Goal: Check status

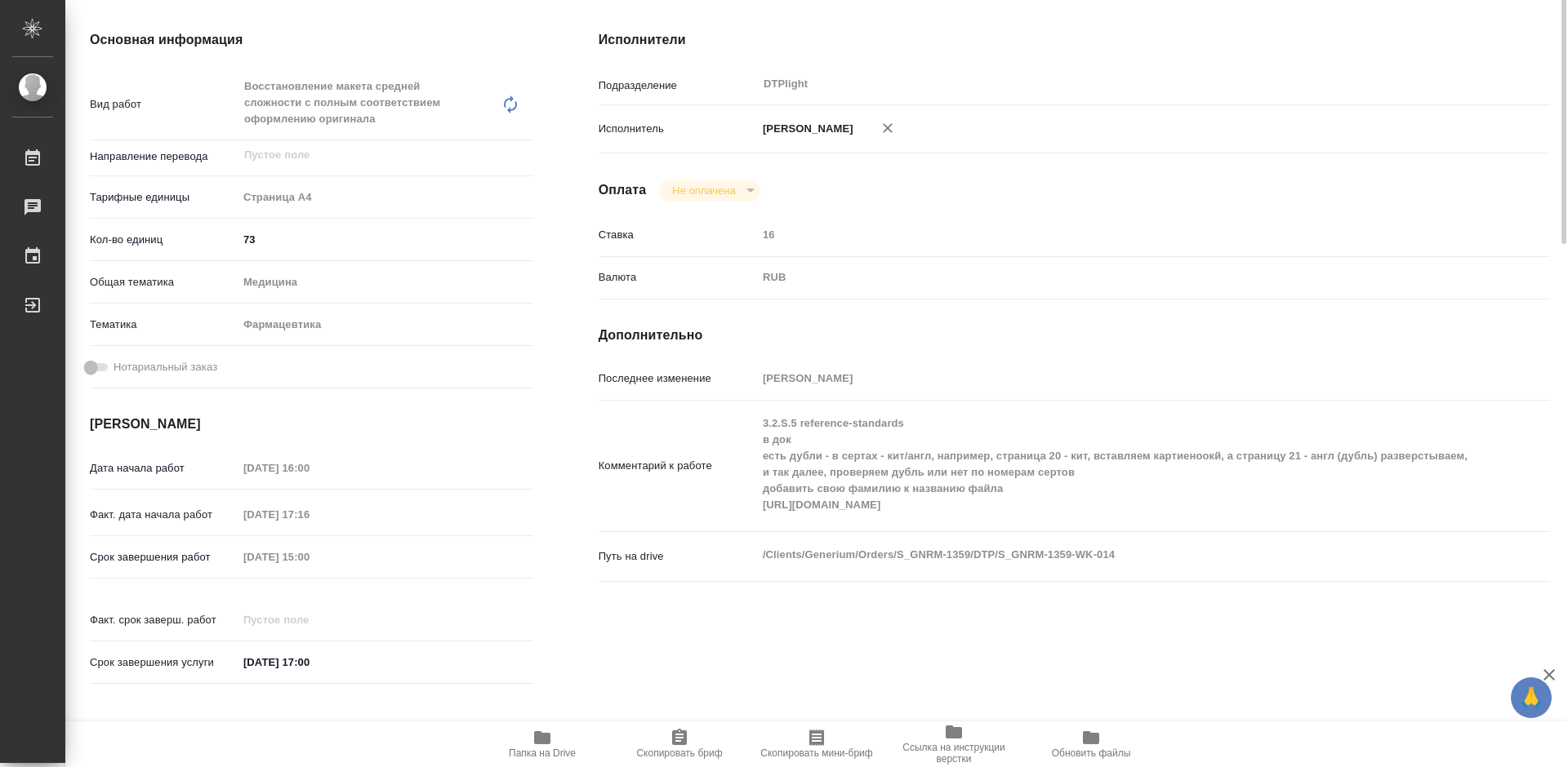
scroll to position [82, 0]
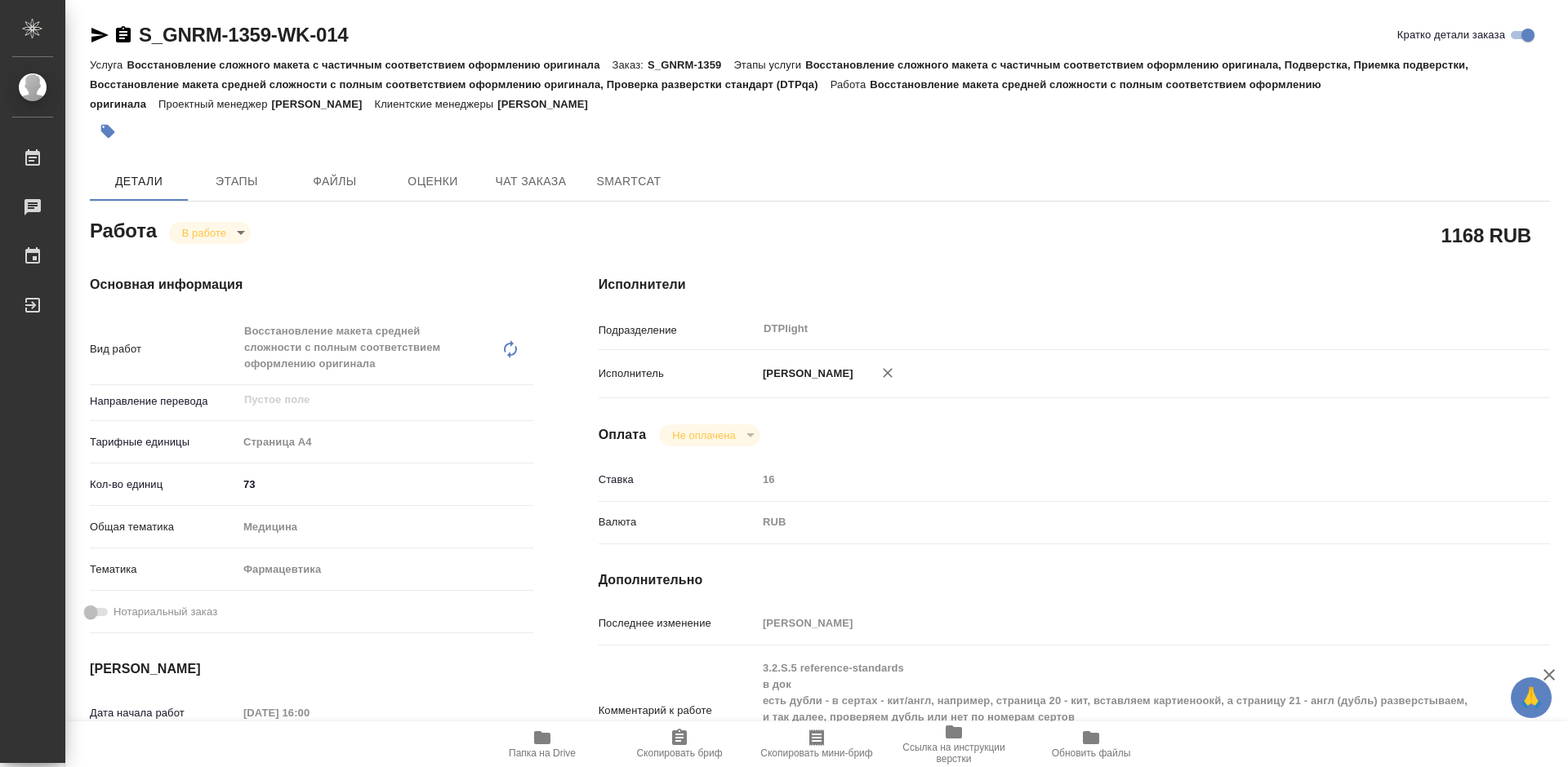
scroll to position [357, 0]
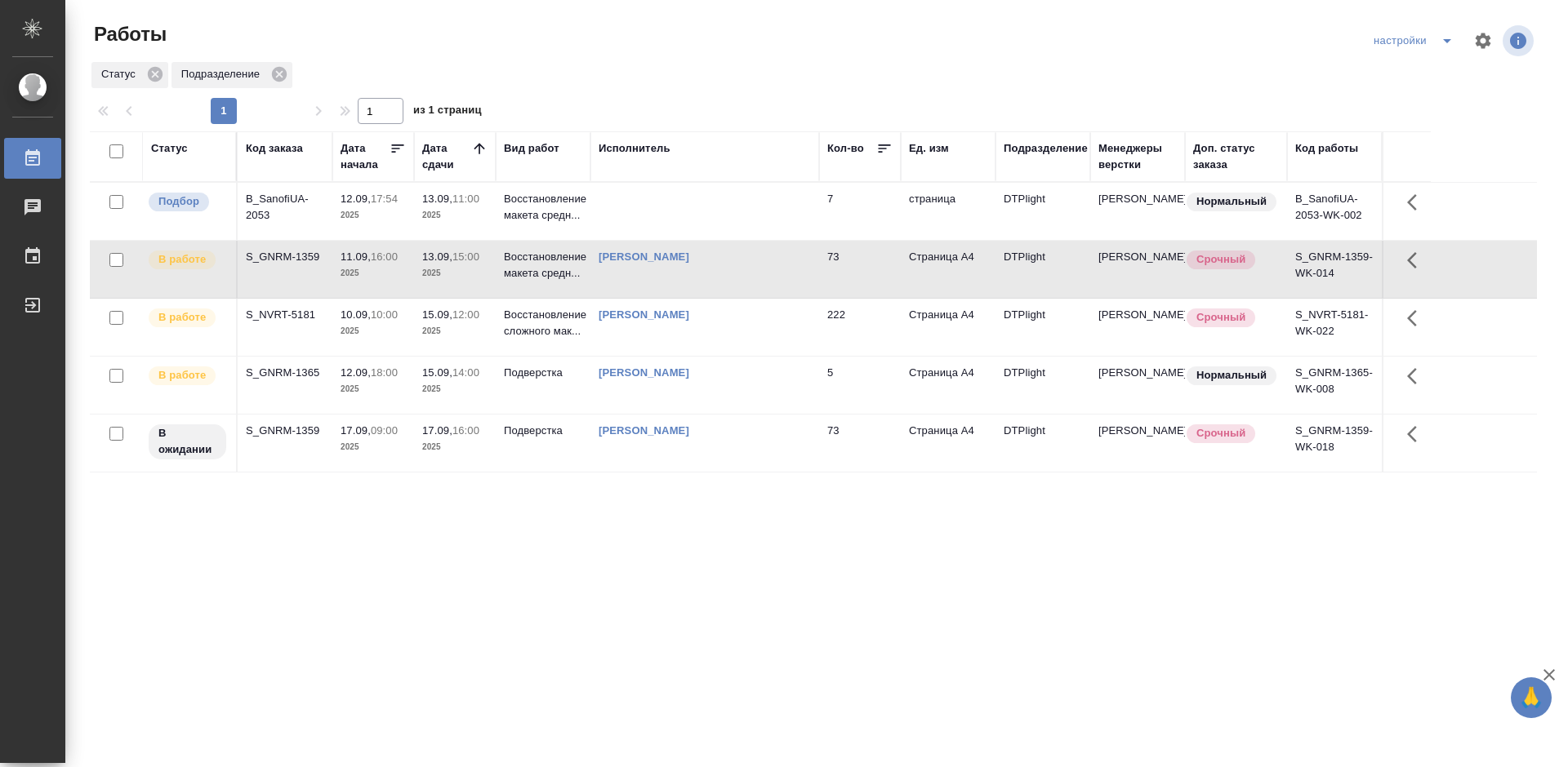
click at [630, 565] on div "Статус Код заказа Дата начала Дата сдачи Вид работ Исполнитель Кол-во Ед. изм П…" at bounding box center [813, 425] width 1447 height 588
click at [275, 200] on div "B_SanofiUA-2053" at bounding box center [286, 207] width 79 height 32
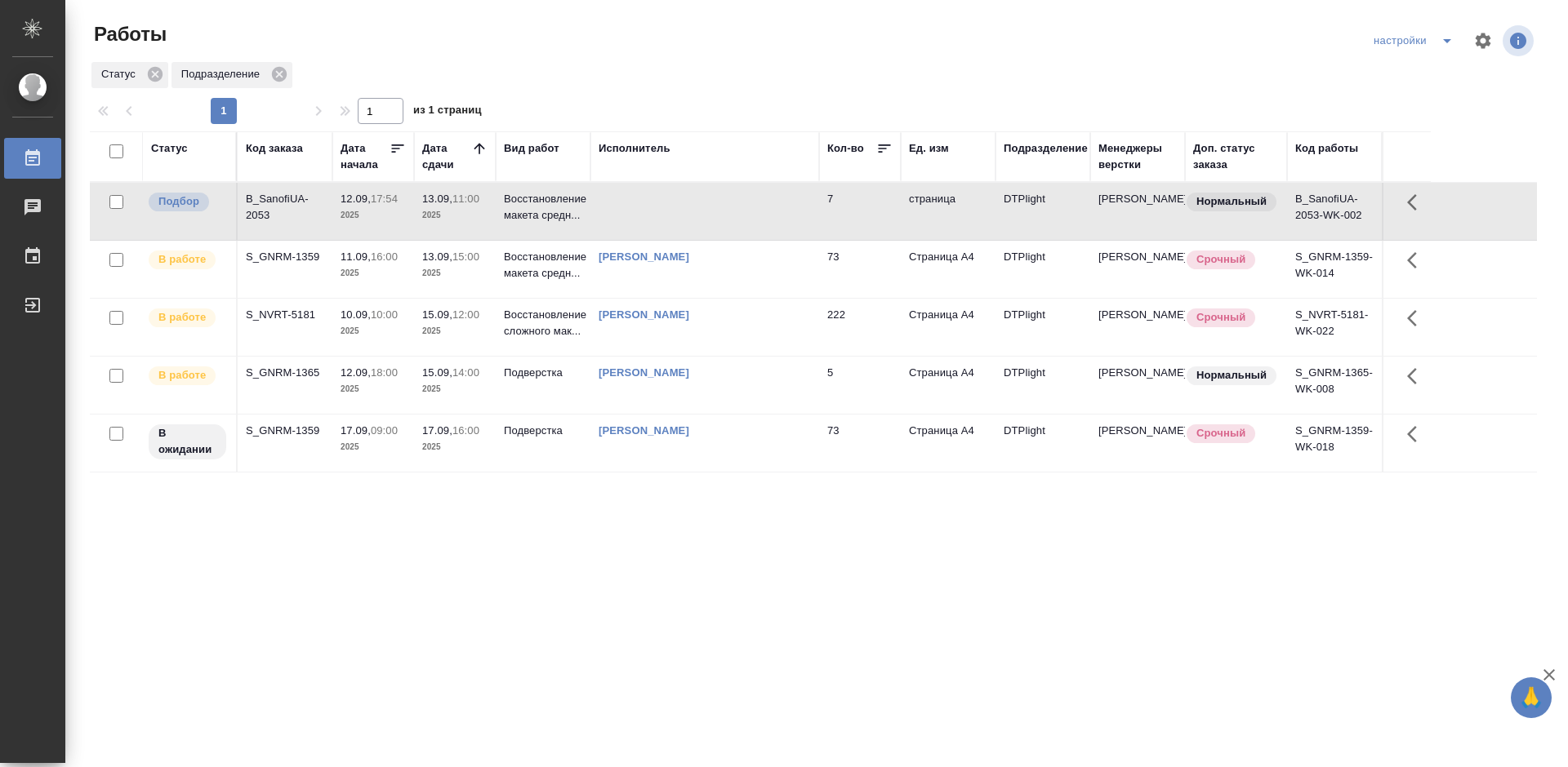
click at [275, 200] on div "B_SanofiUA-2053" at bounding box center [286, 207] width 79 height 32
click at [292, 256] on div "S_GNRM-1359" at bounding box center [286, 257] width 79 height 17
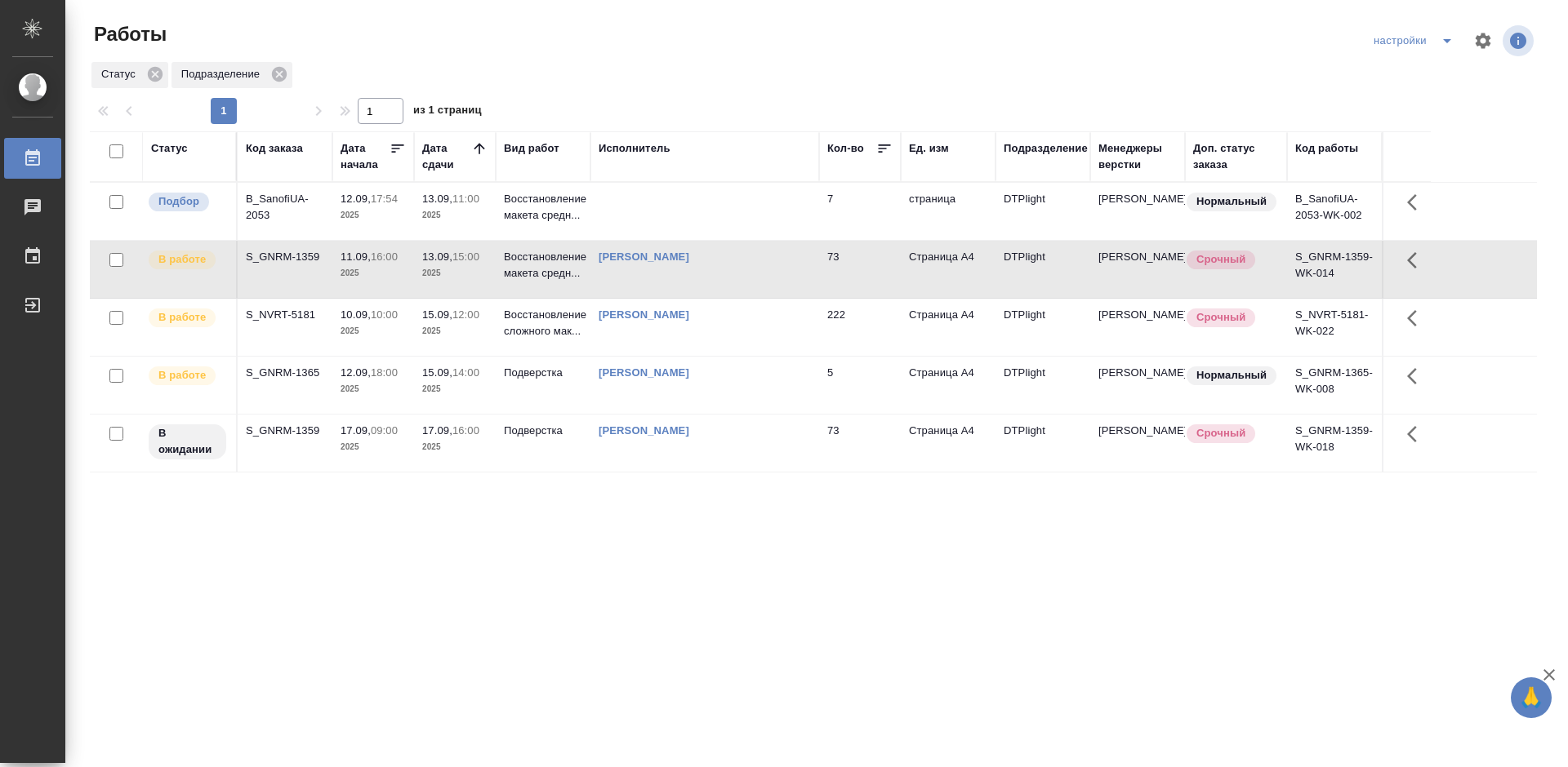
click at [292, 256] on div "S_GNRM-1359" at bounding box center [286, 257] width 79 height 17
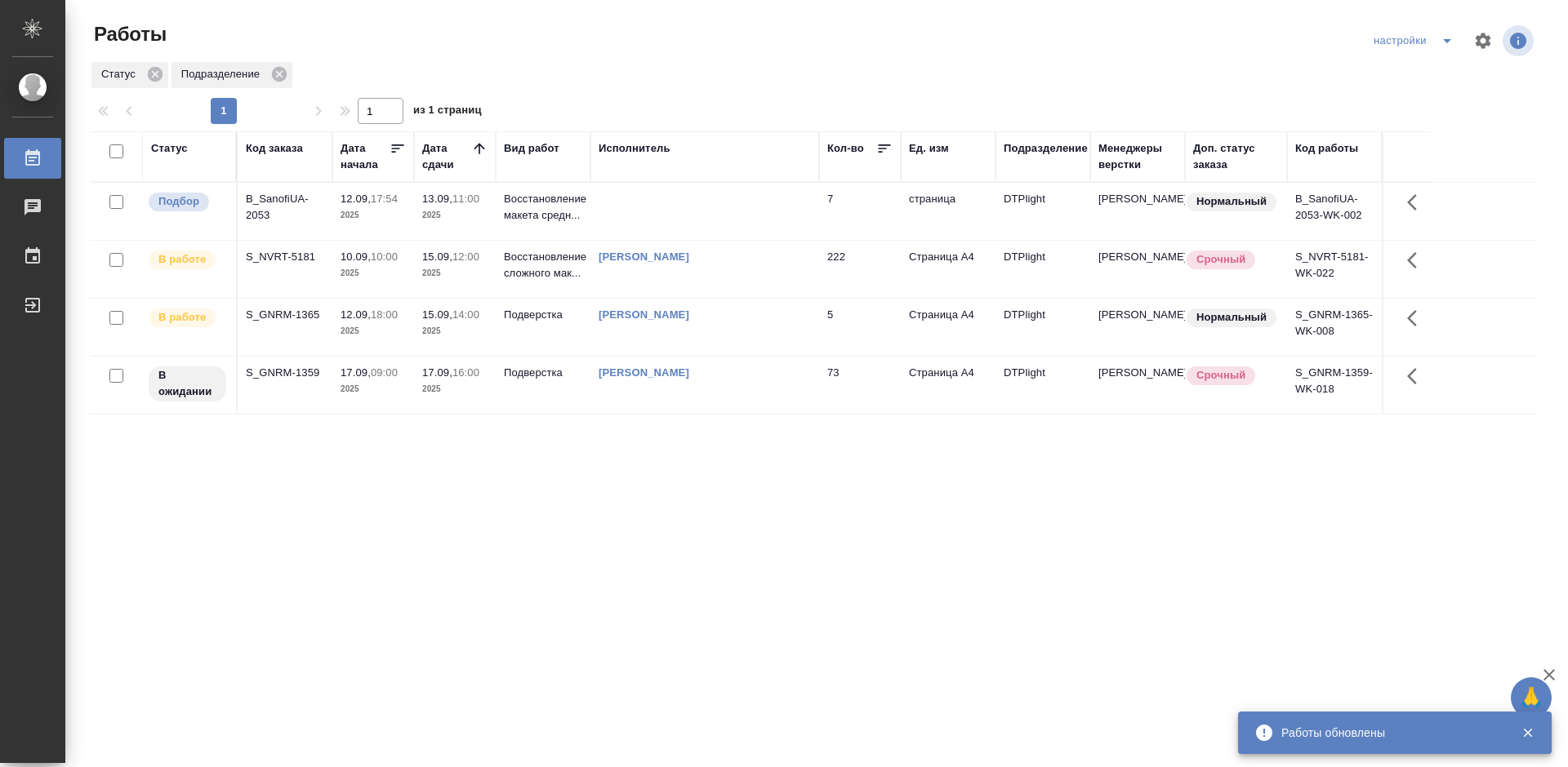
click at [797, 501] on div "Статус Код заказа Дата начала Дата сдачи Вид работ Исполнитель Кол-во Ед. изм П…" at bounding box center [813, 425] width 1447 height 588
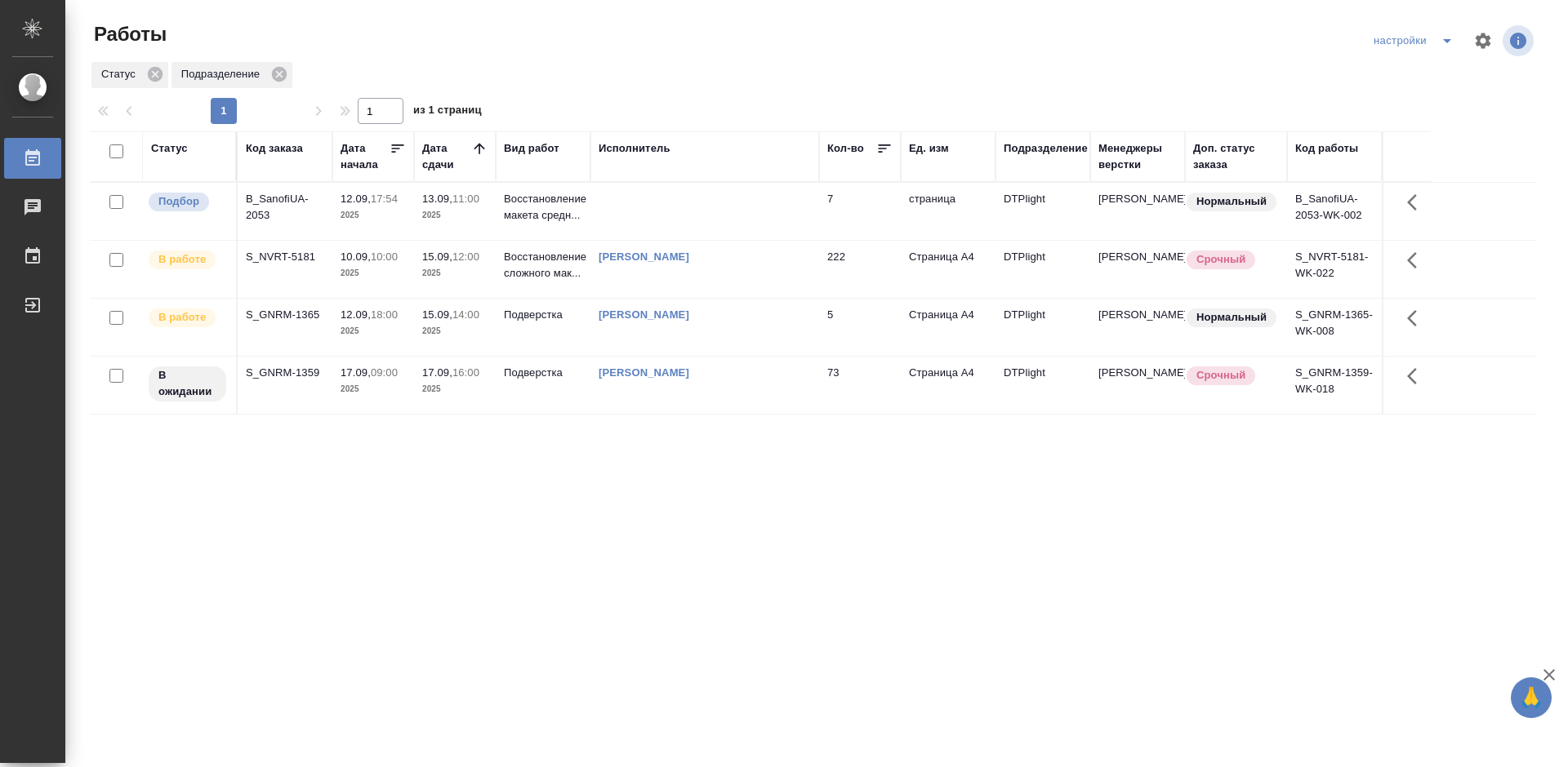
click at [370, 257] on p "10.09," at bounding box center [356, 257] width 31 height 12
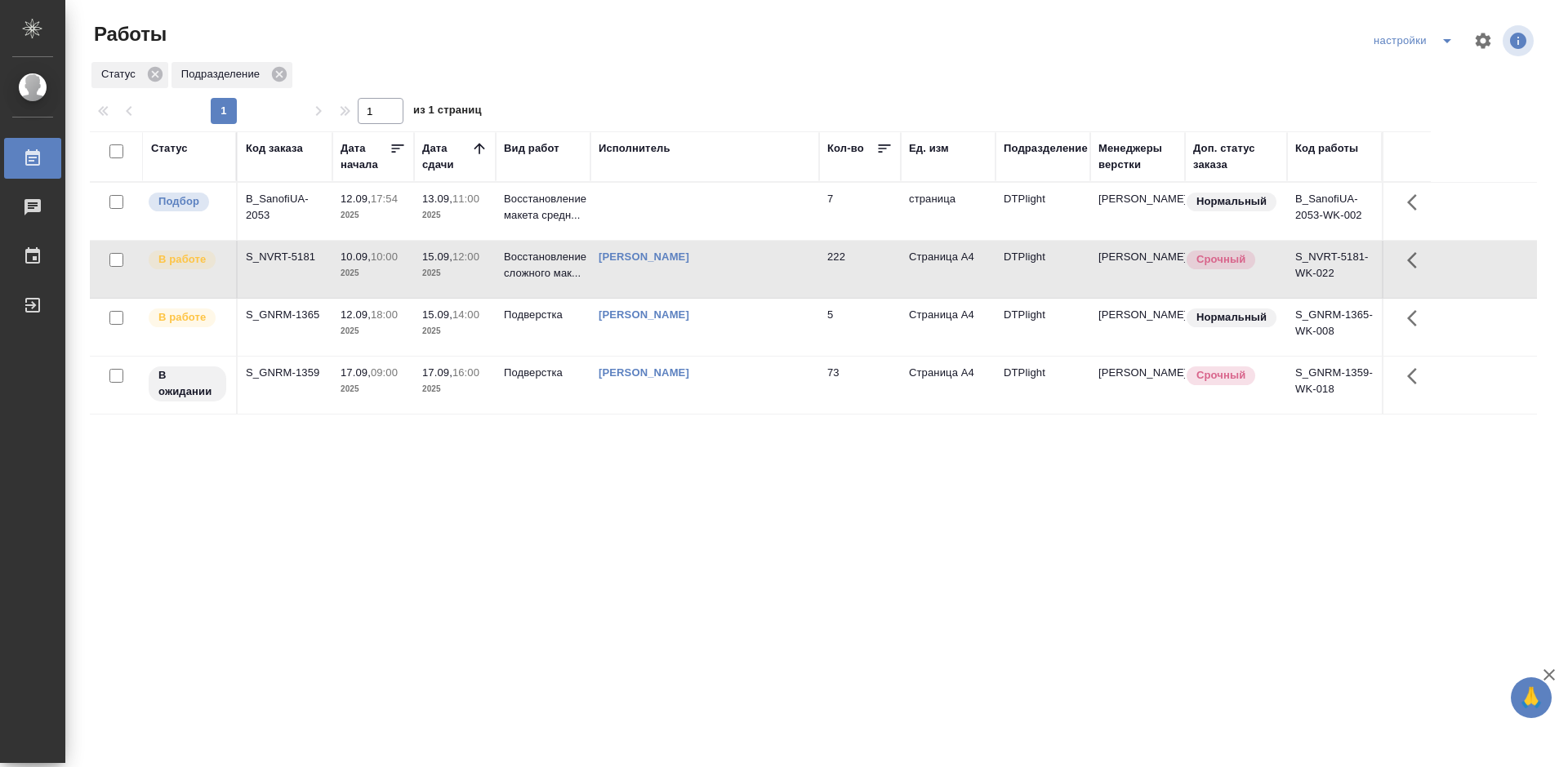
click at [370, 257] on p "10.09," at bounding box center [356, 257] width 31 height 12
click at [716, 547] on div "Статус Код заказа Дата начала Дата сдачи Вид работ Исполнитель Кол-во Ед. изм П…" at bounding box center [813, 425] width 1447 height 588
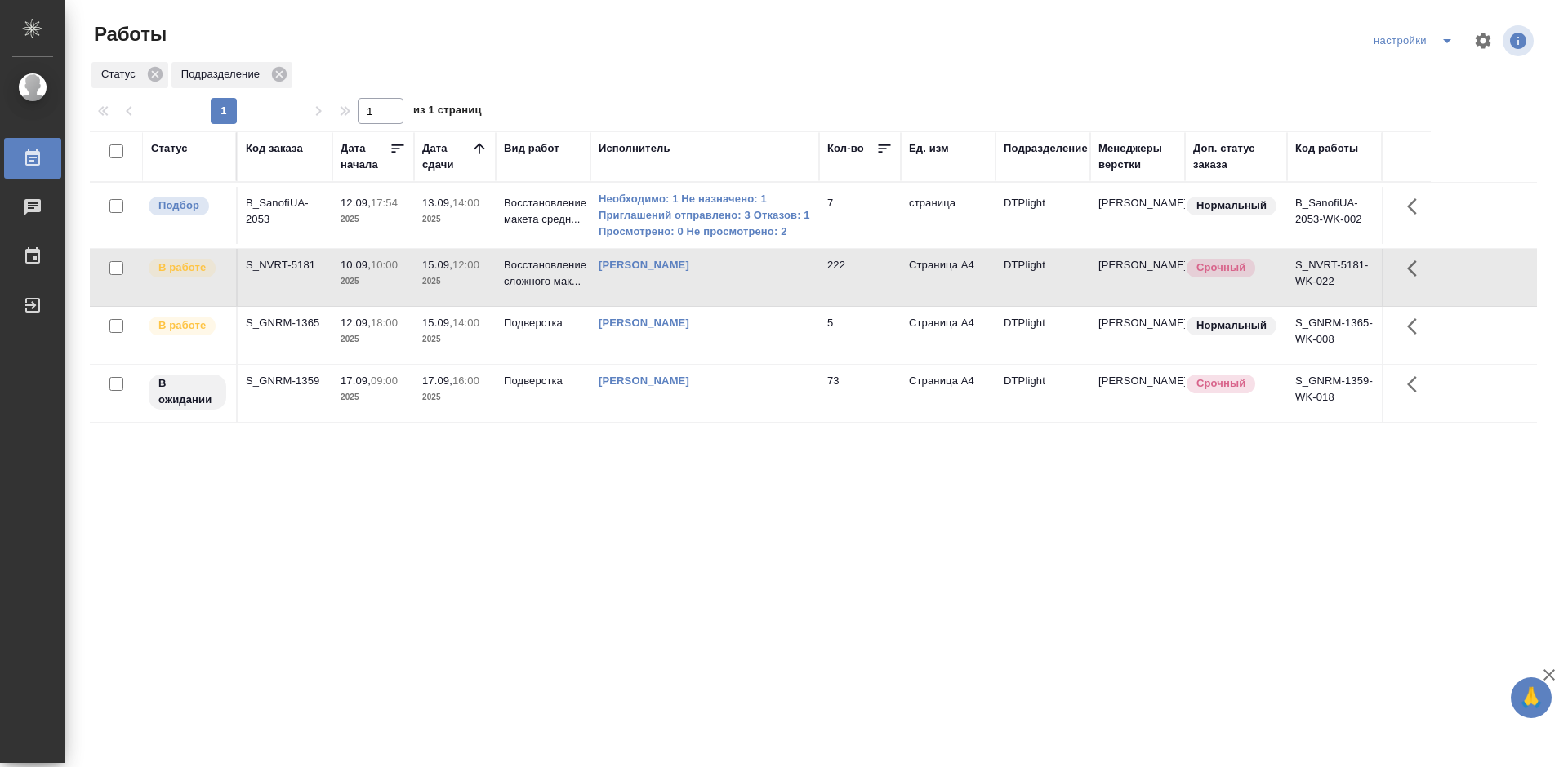
click at [409, 582] on div "Статус Код заказа Дата начала Дата сдачи Вид работ Исполнитель Кол-во Ед. изм П…" at bounding box center [813, 425] width 1447 height 588
click at [432, 581] on div "Статус Код заказа Дата начала Дата сдачи Вид работ Исполнитель Кол-во Ед. изм П…" at bounding box center [813, 425] width 1447 height 588
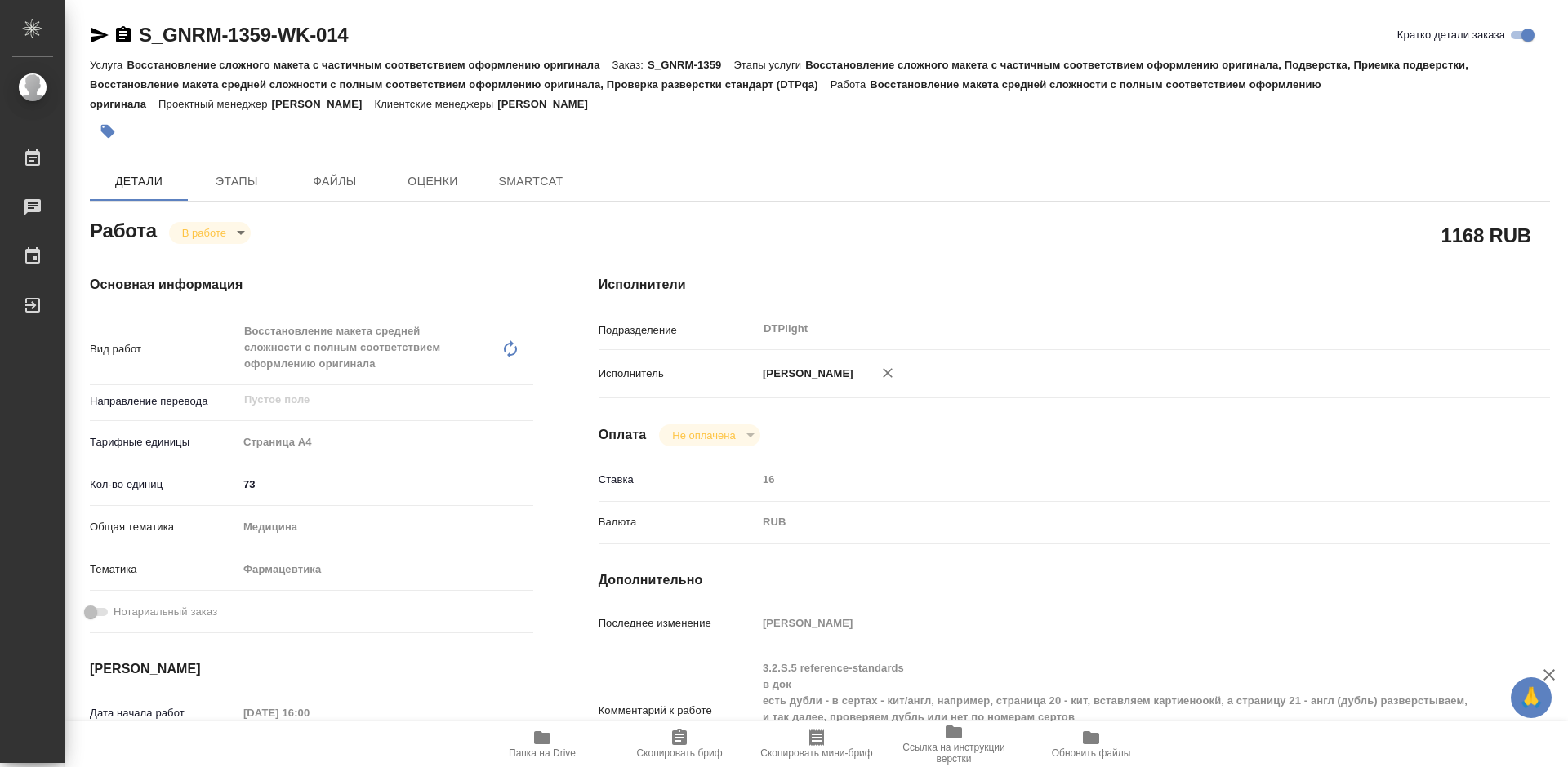
type textarea "x"
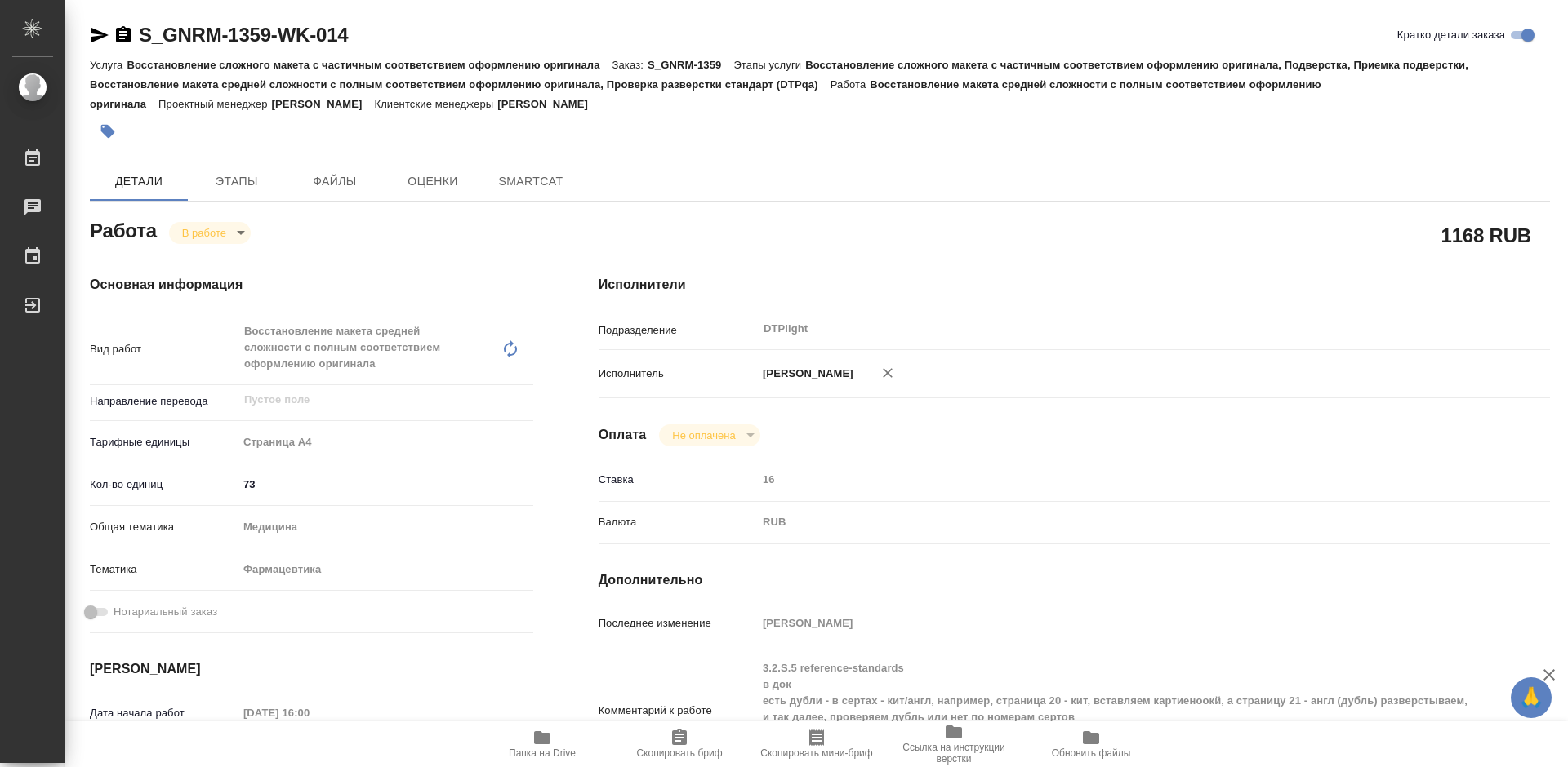
type textarea "x"
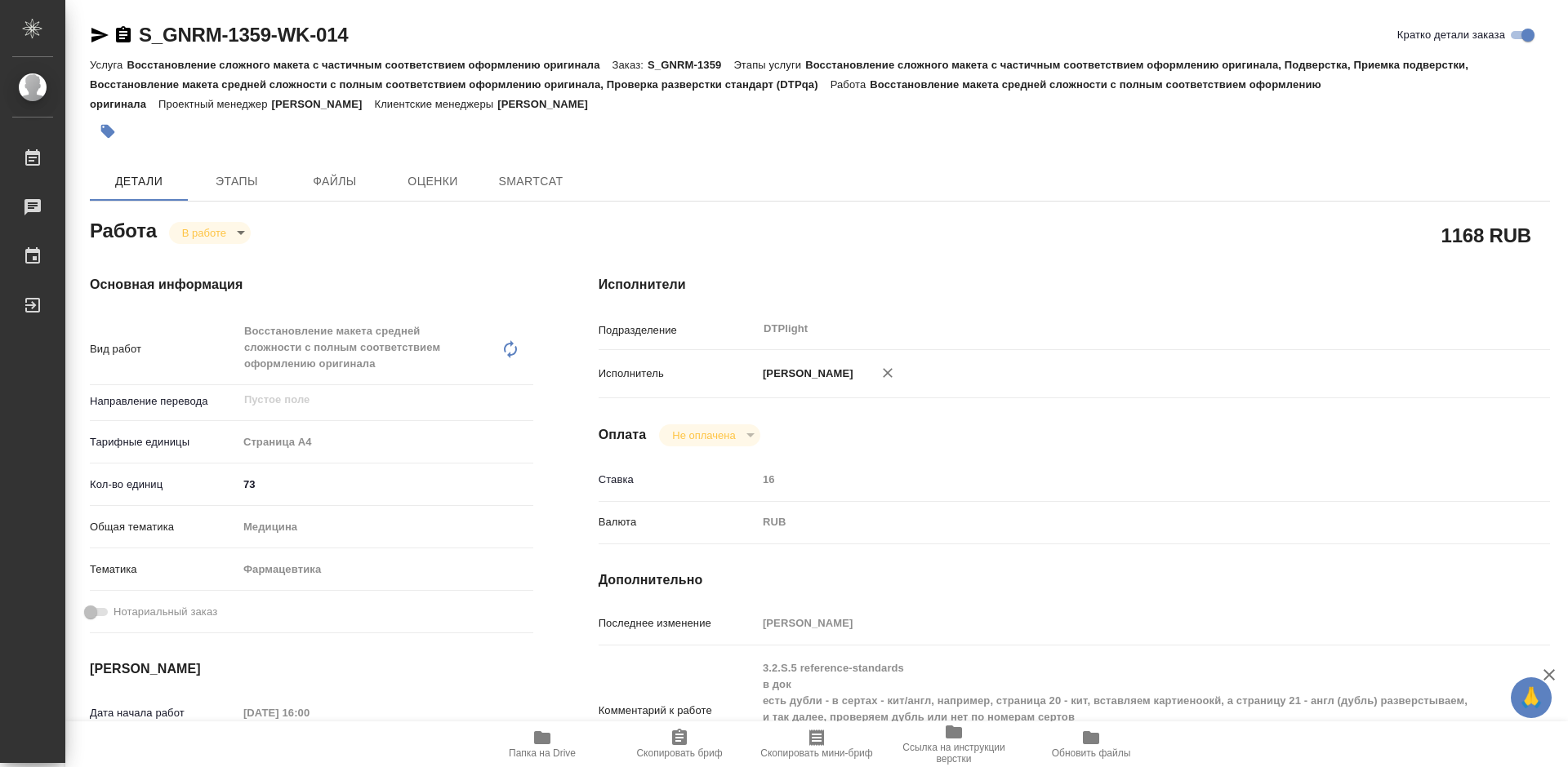
type textarea "x"
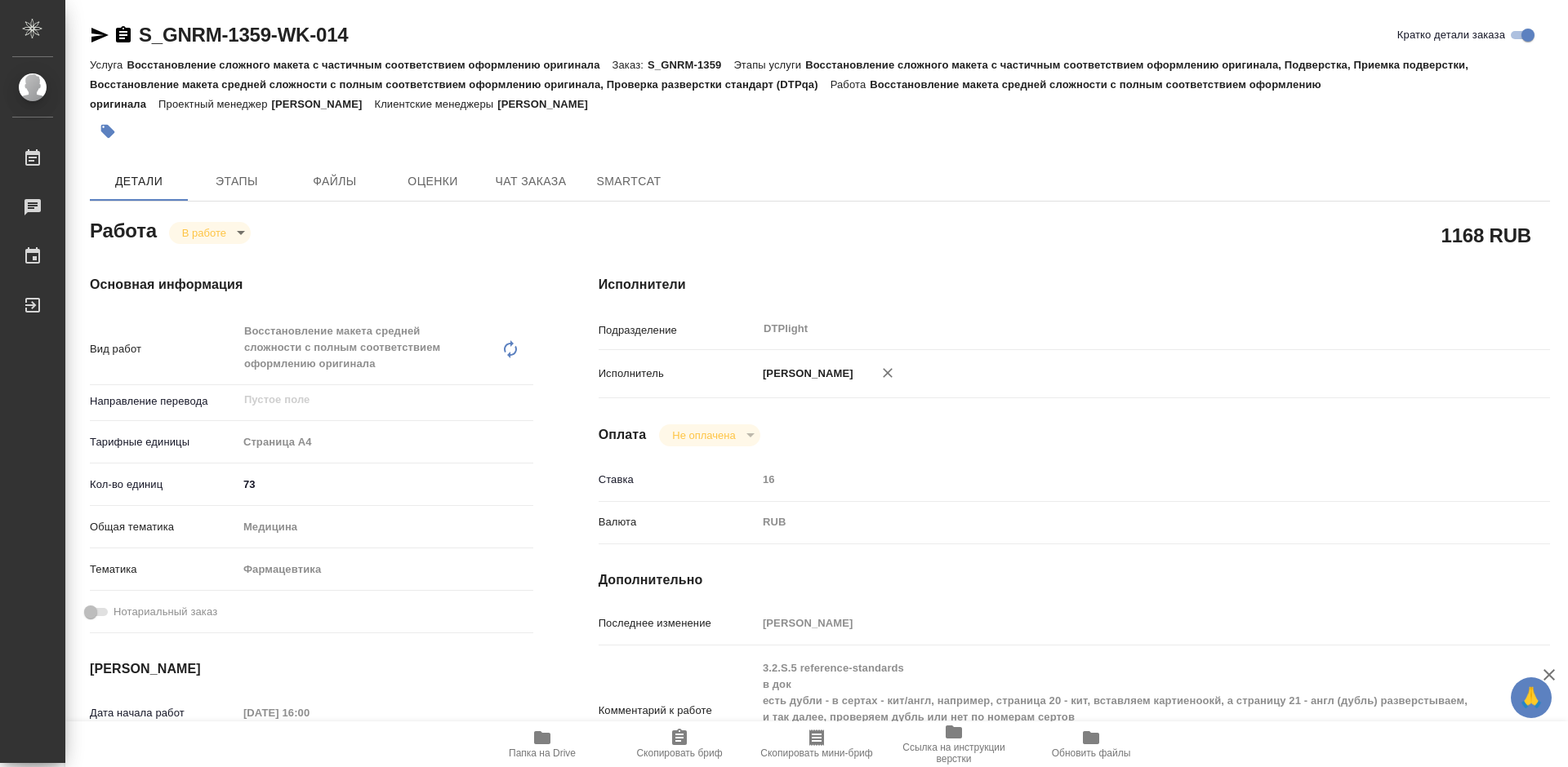
type textarea "x"
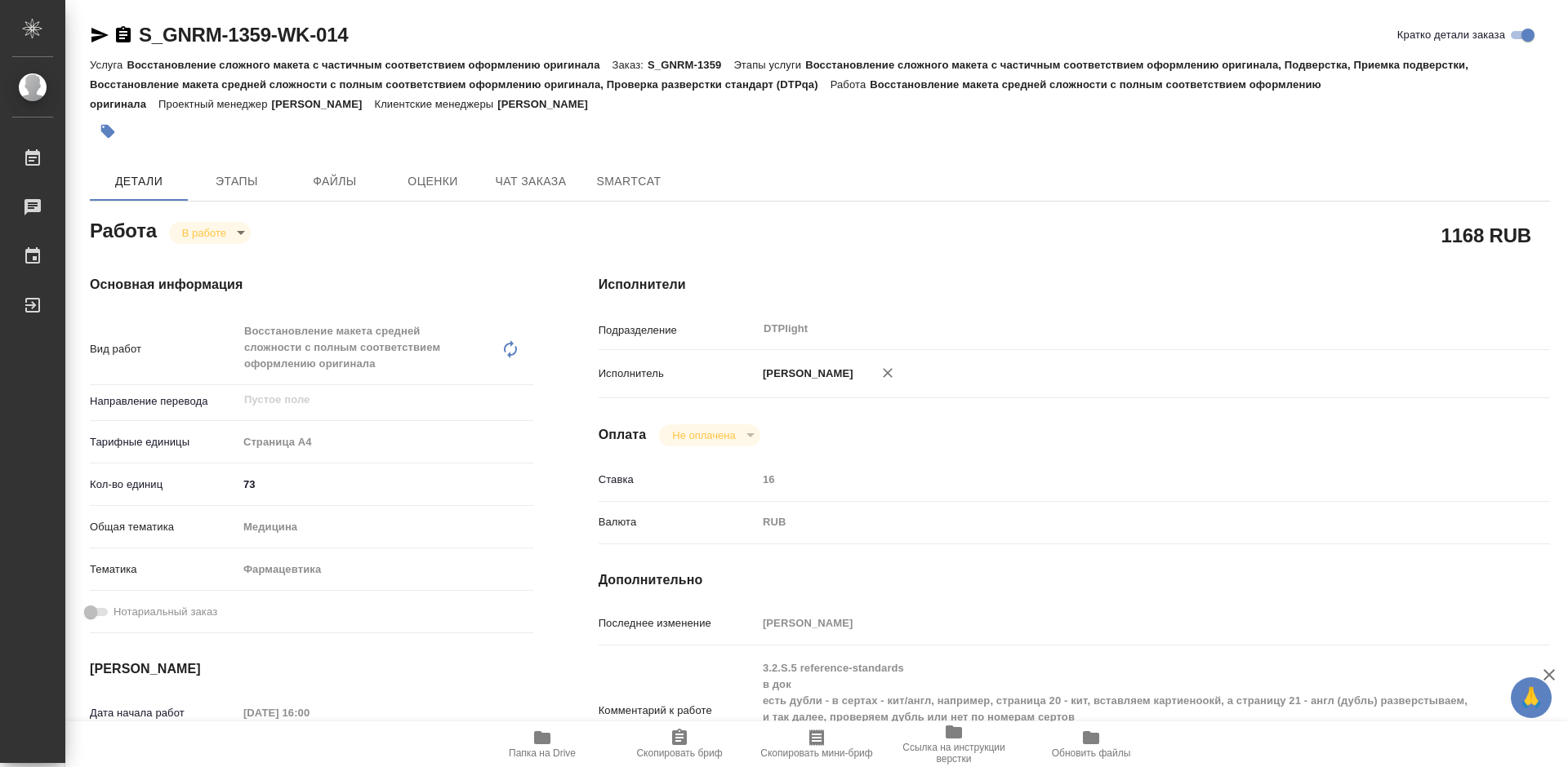
click at [552, 739] on icon "button" at bounding box center [543, 738] width 20 height 20
type textarea "x"
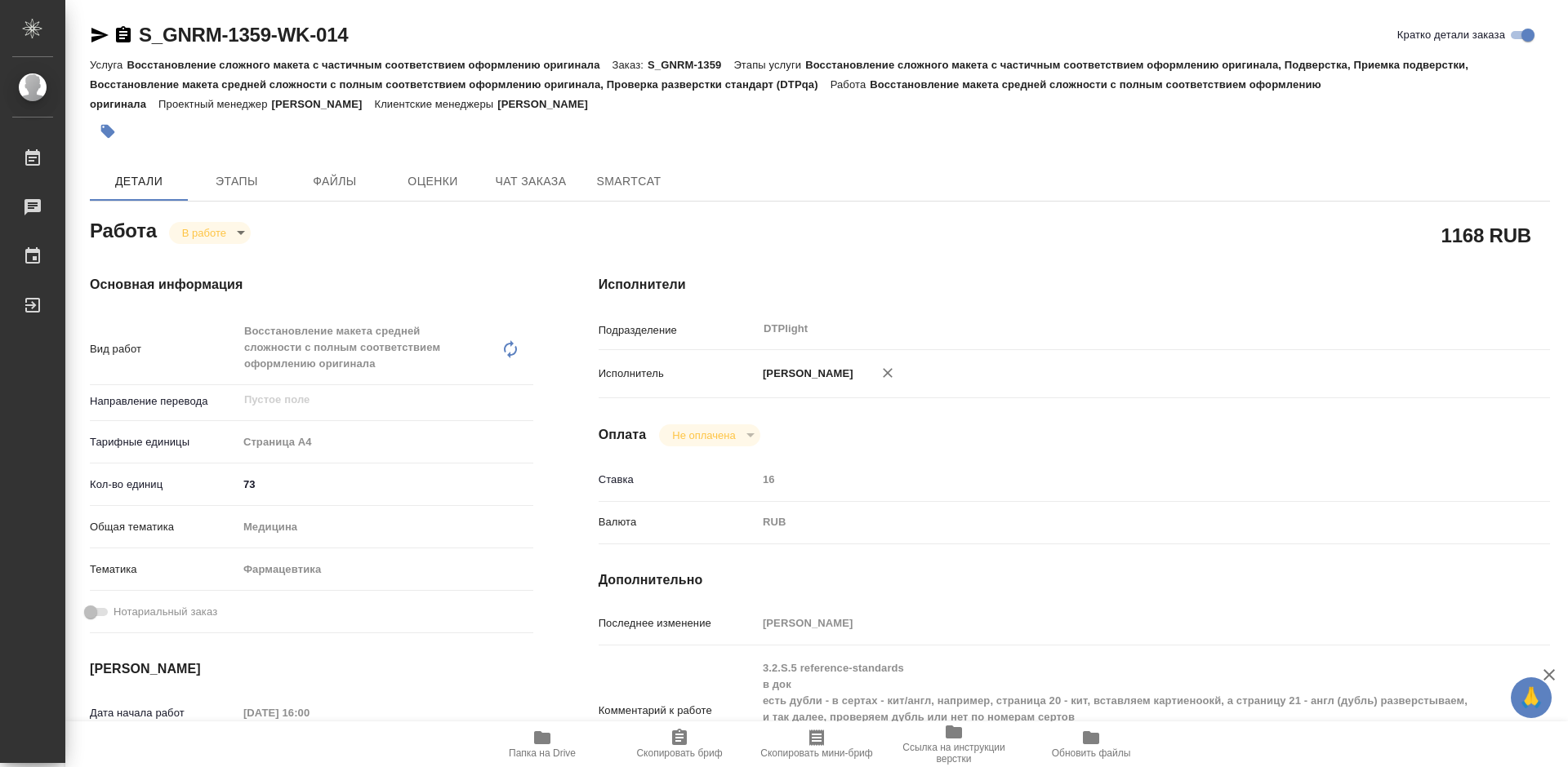
type textarea "x"
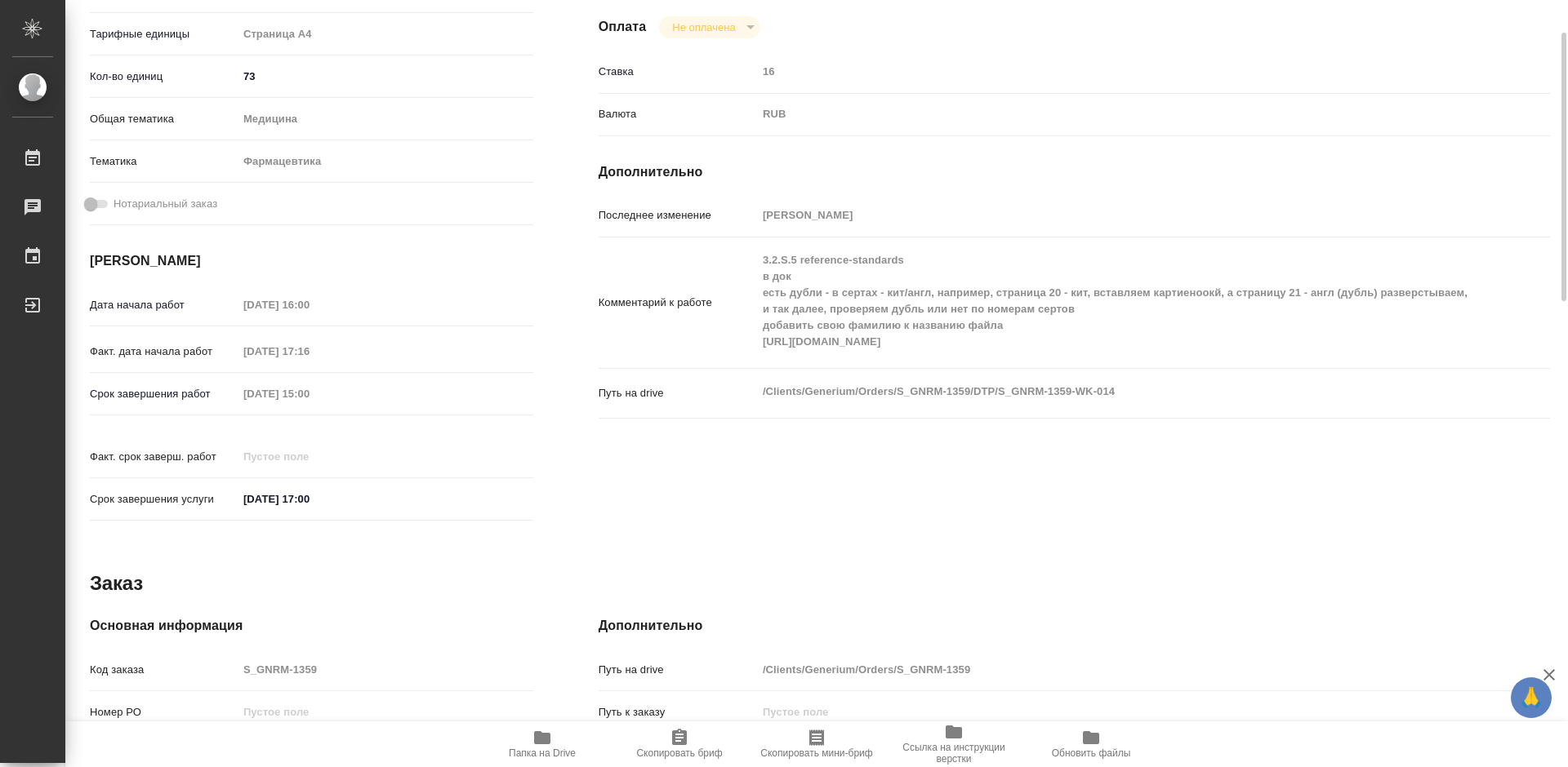
scroll to position [82, 0]
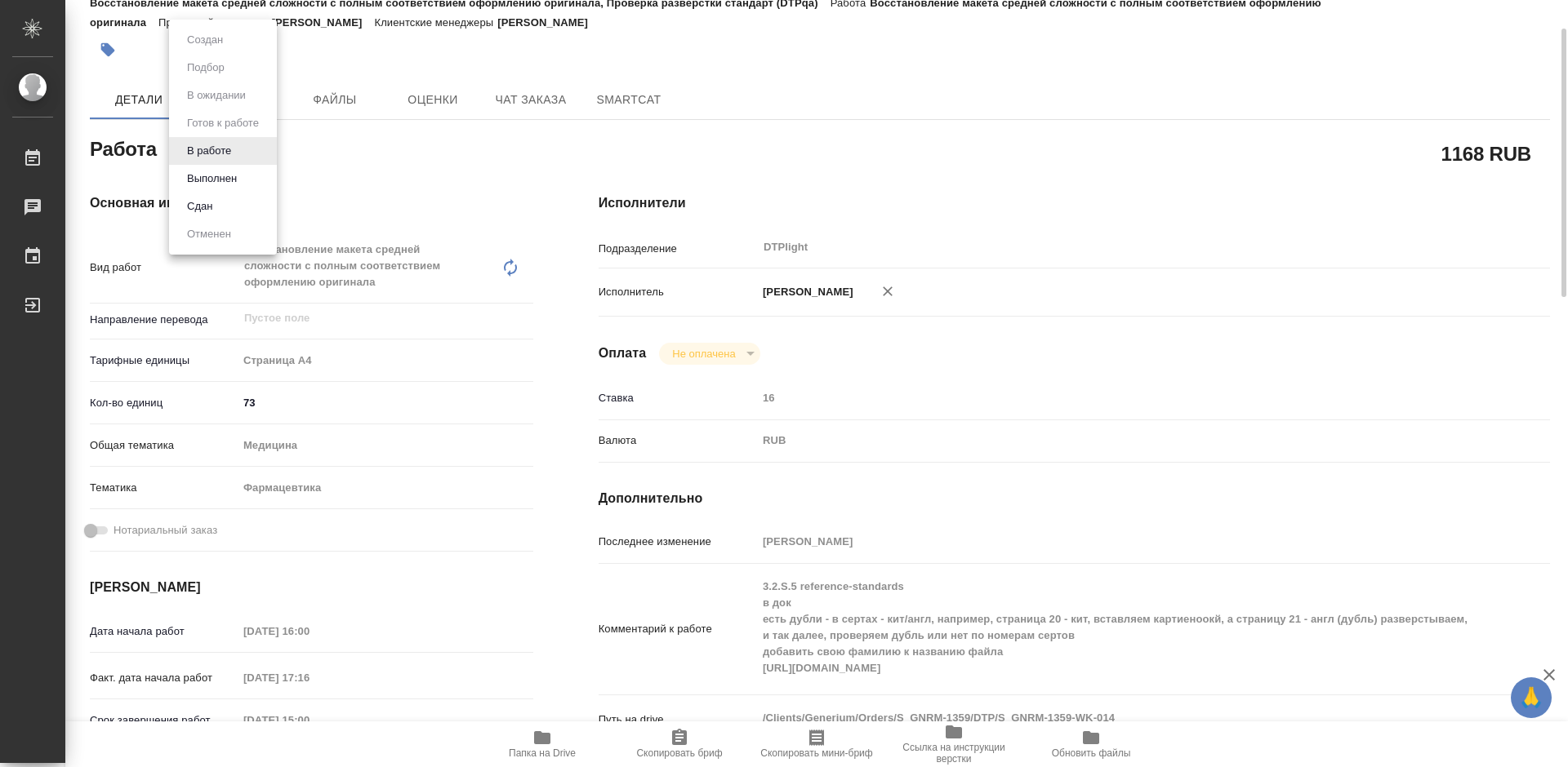
click at [228, 147] on body "🙏 .cls-1 fill:#fff; AWATERA [PERSON_NAME] Работы 0 Чаты График Выйти S_GNRM-135…" at bounding box center [784, 383] width 1568 height 767
click at [430, 165] on div at bounding box center [784, 383] width 1568 height 767
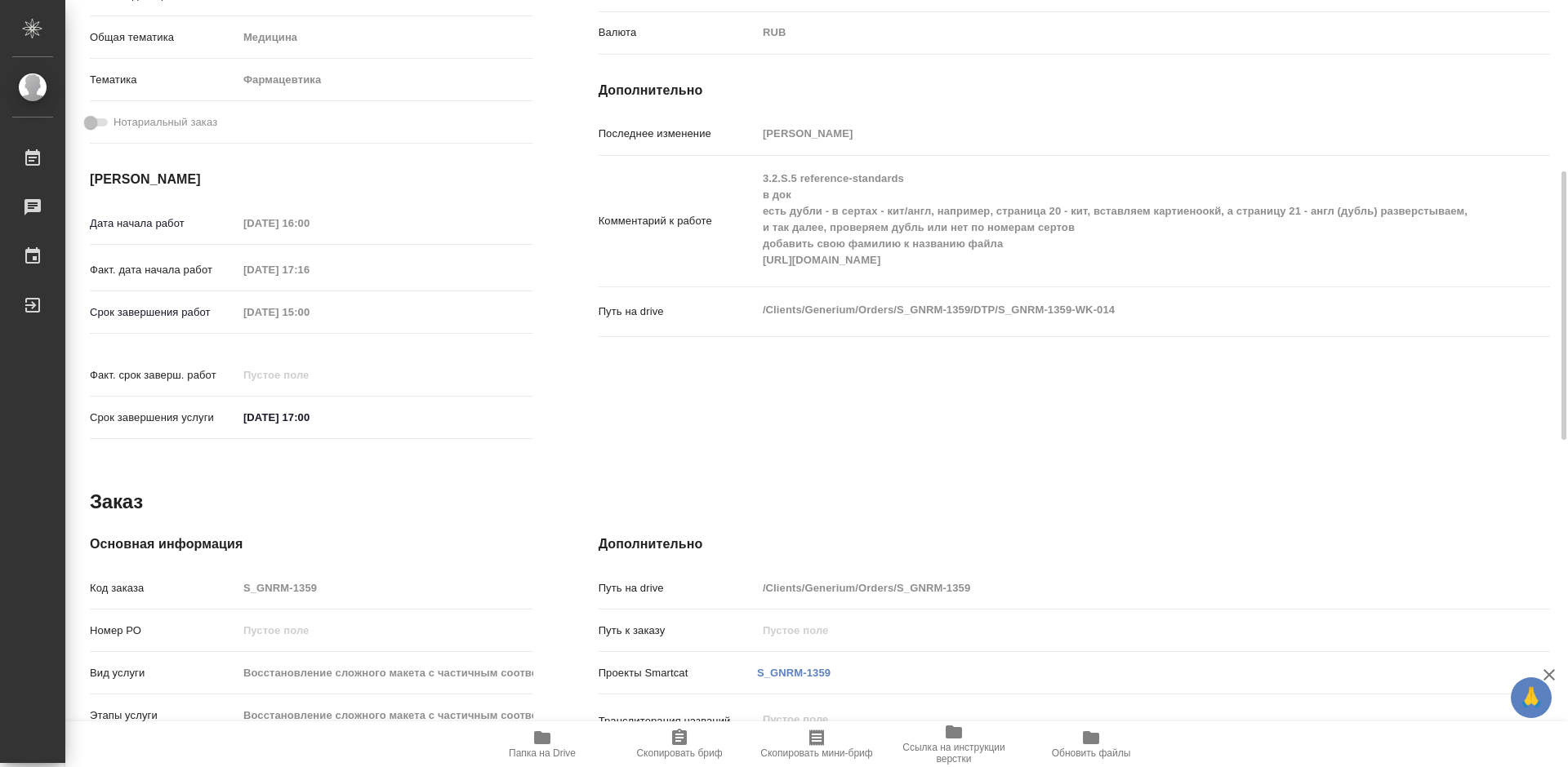
scroll to position [0, 0]
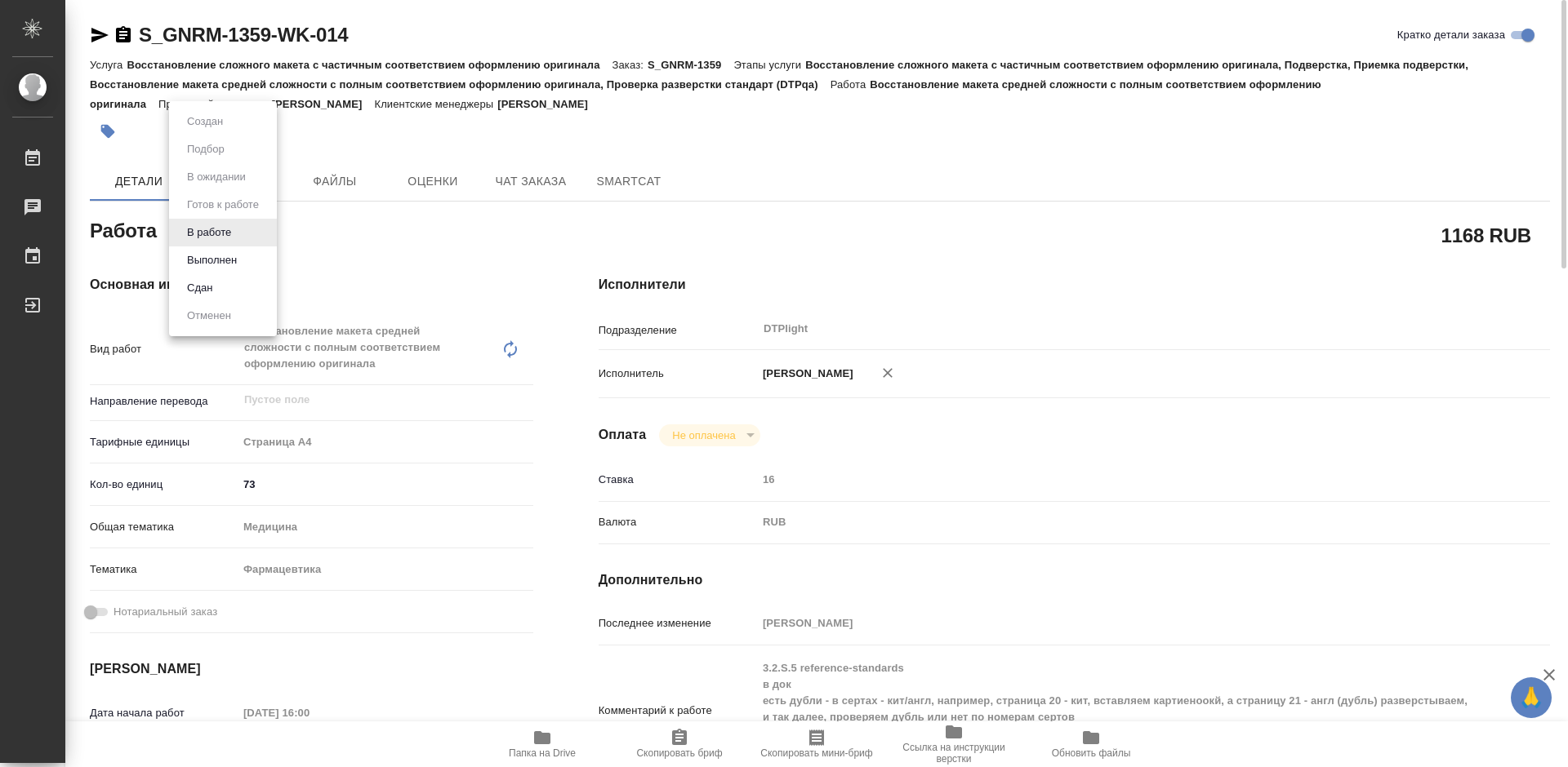
click at [232, 232] on body "🙏 .cls-1 fill:#fff; AWATERA [PERSON_NAME] Работы 0 Чаты График Выйти S_GNRM-135…" at bounding box center [784, 383] width 1568 height 767
click at [232, 260] on button "Выполнен" at bounding box center [212, 260] width 60 height 18
type textarea "x"
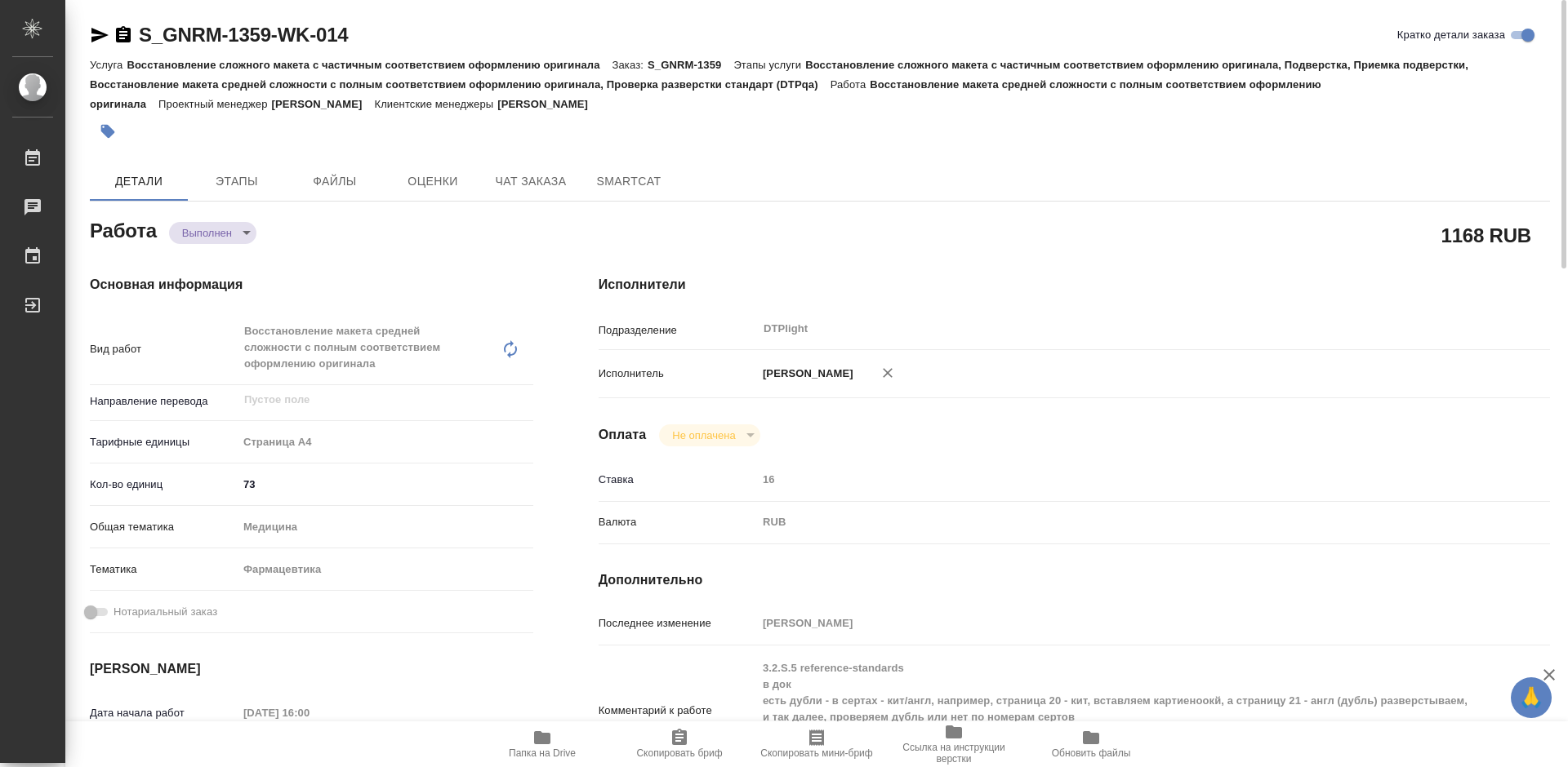
type textarea "x"
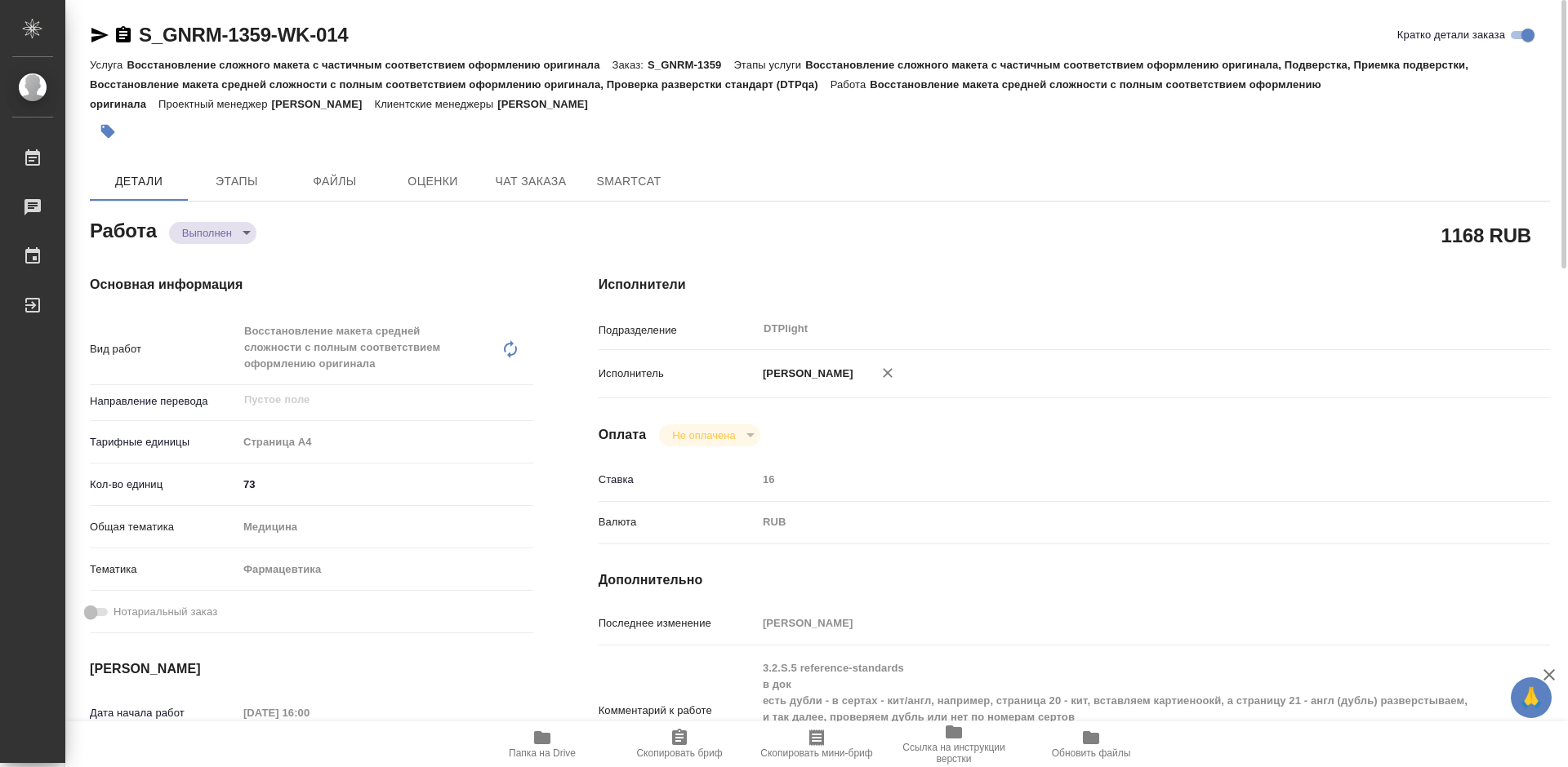
type textarea "x"
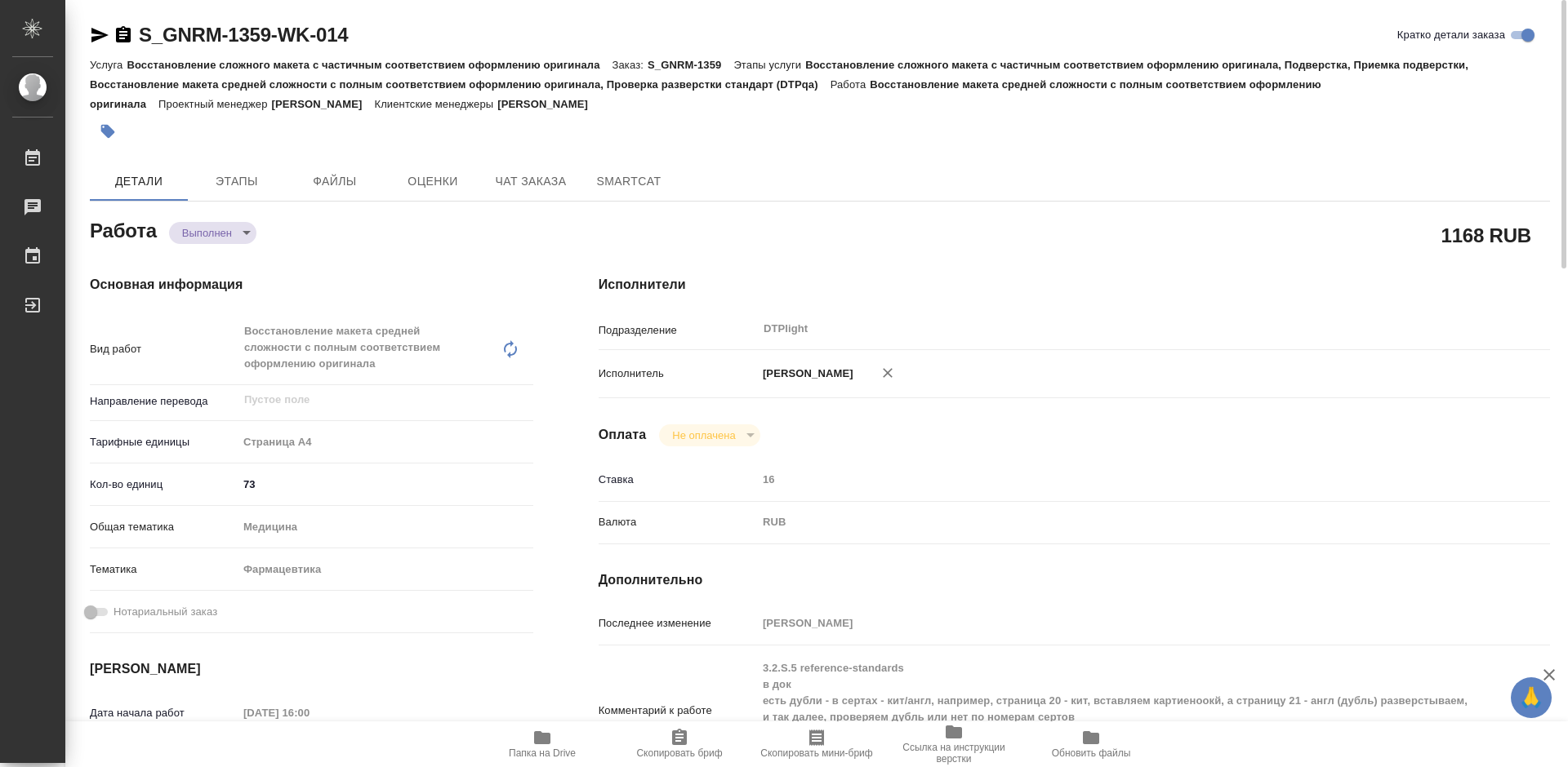
type textarea "x"
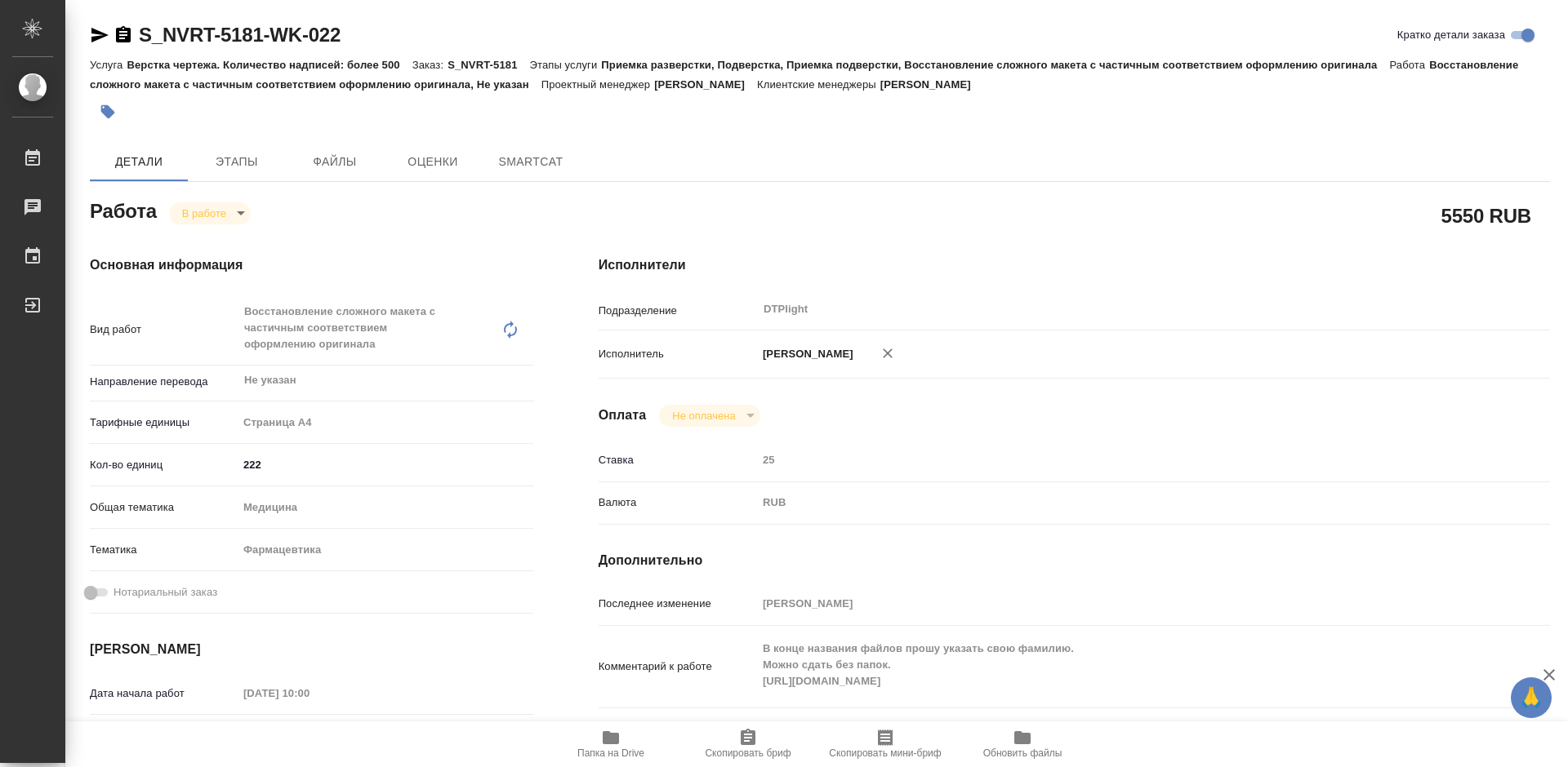
type textarea "x"
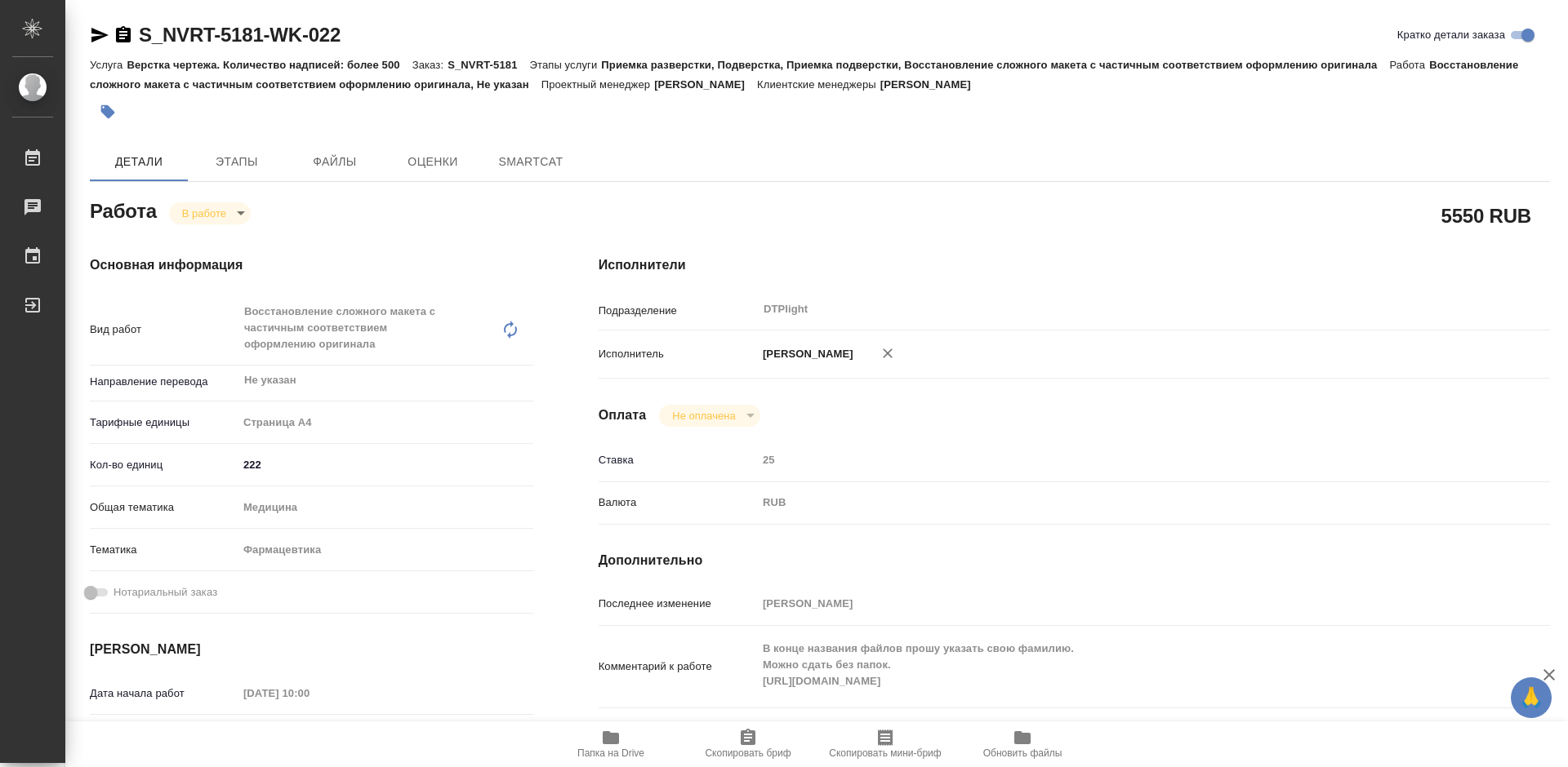
type textarea "x"
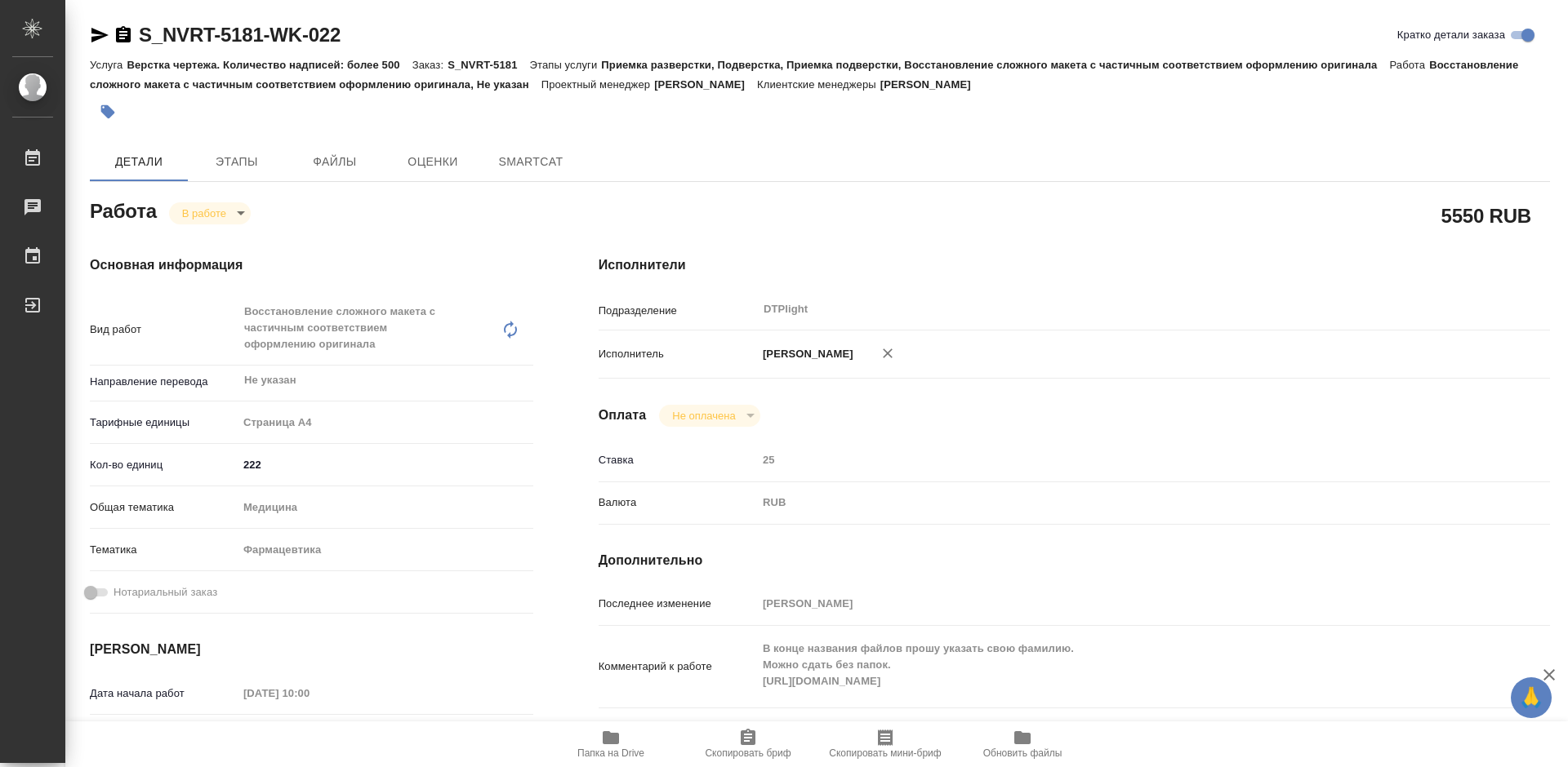
type textarea "x"
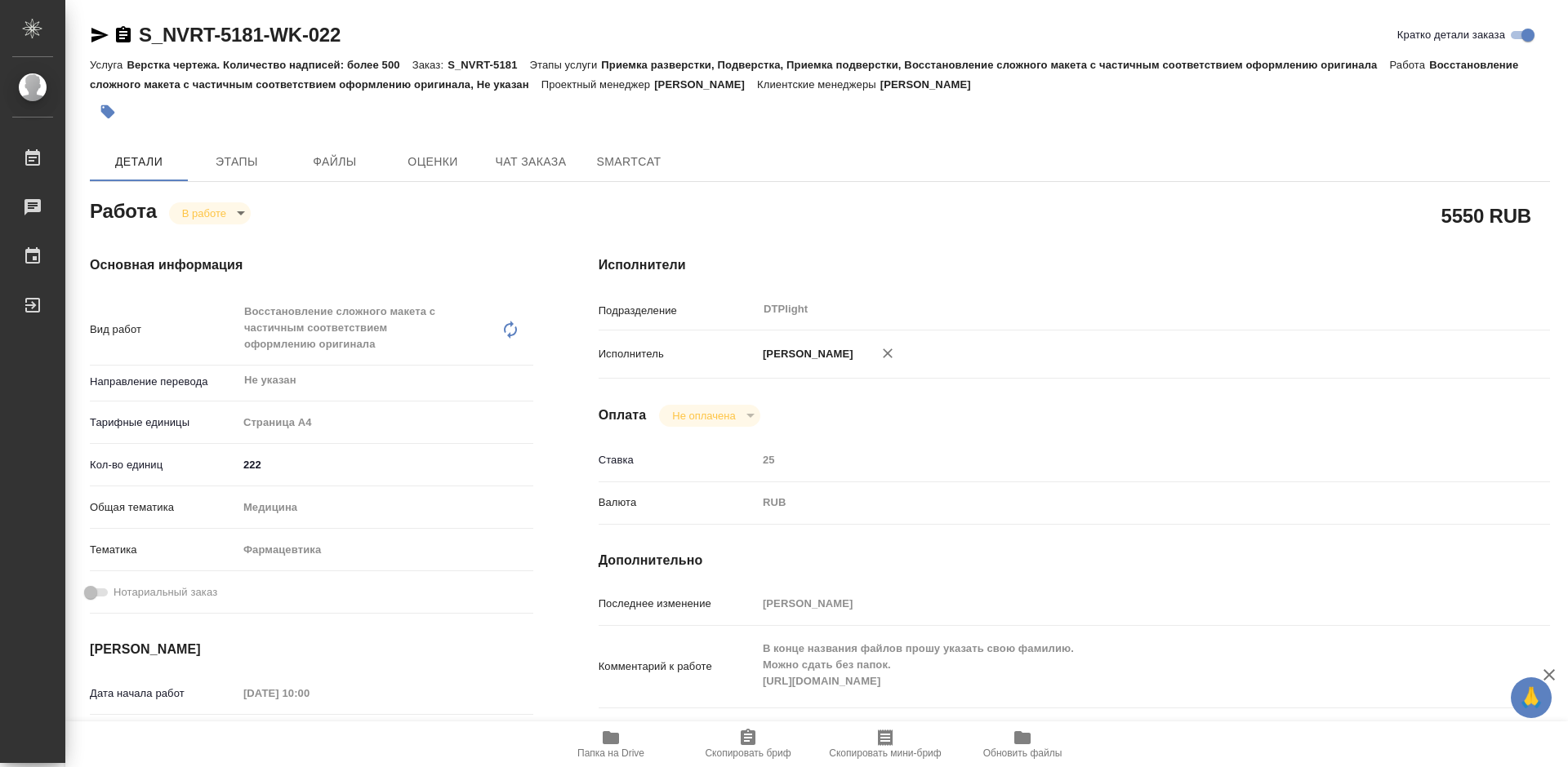
type textarea "x"
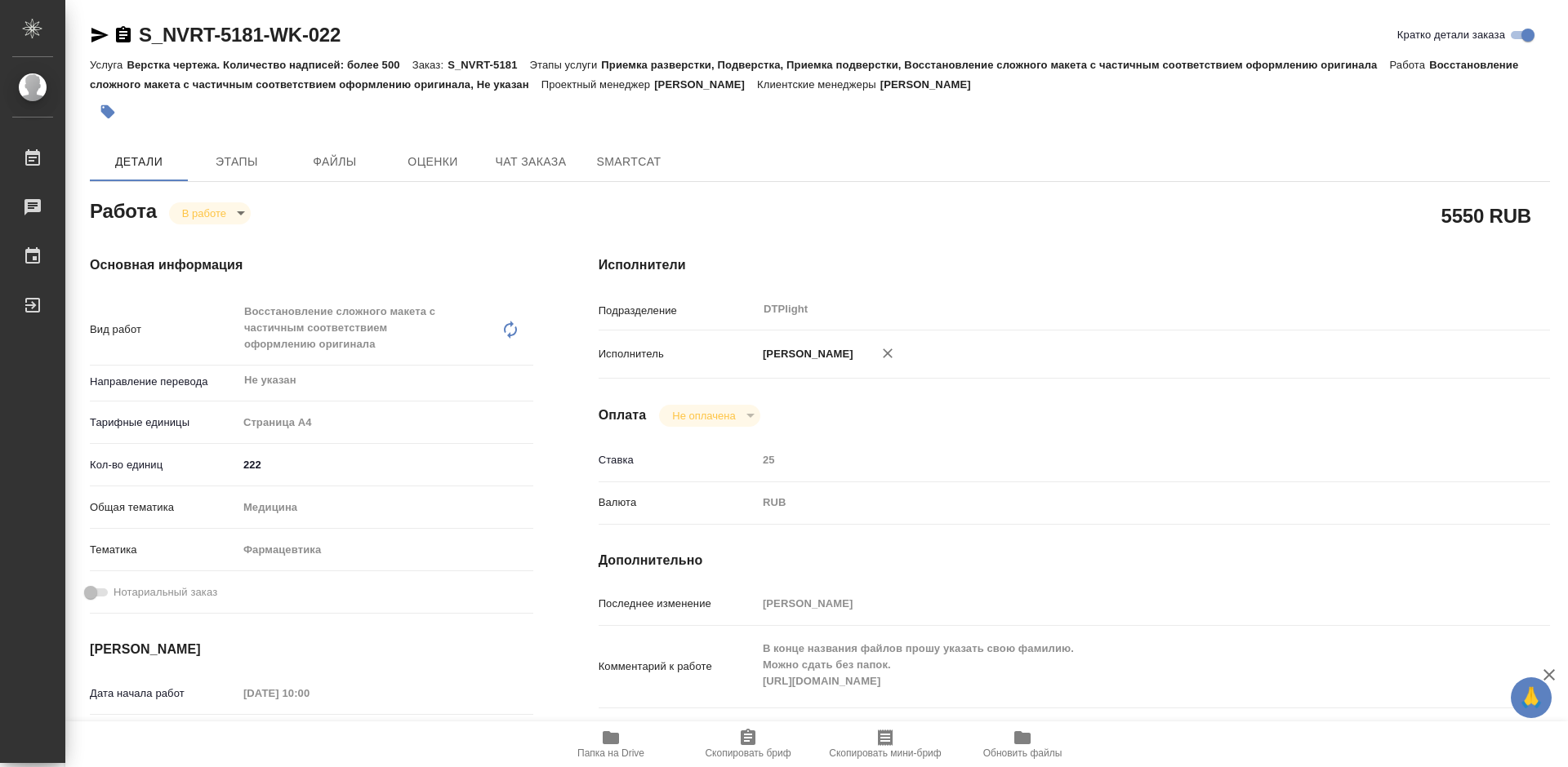
type textarea "x"
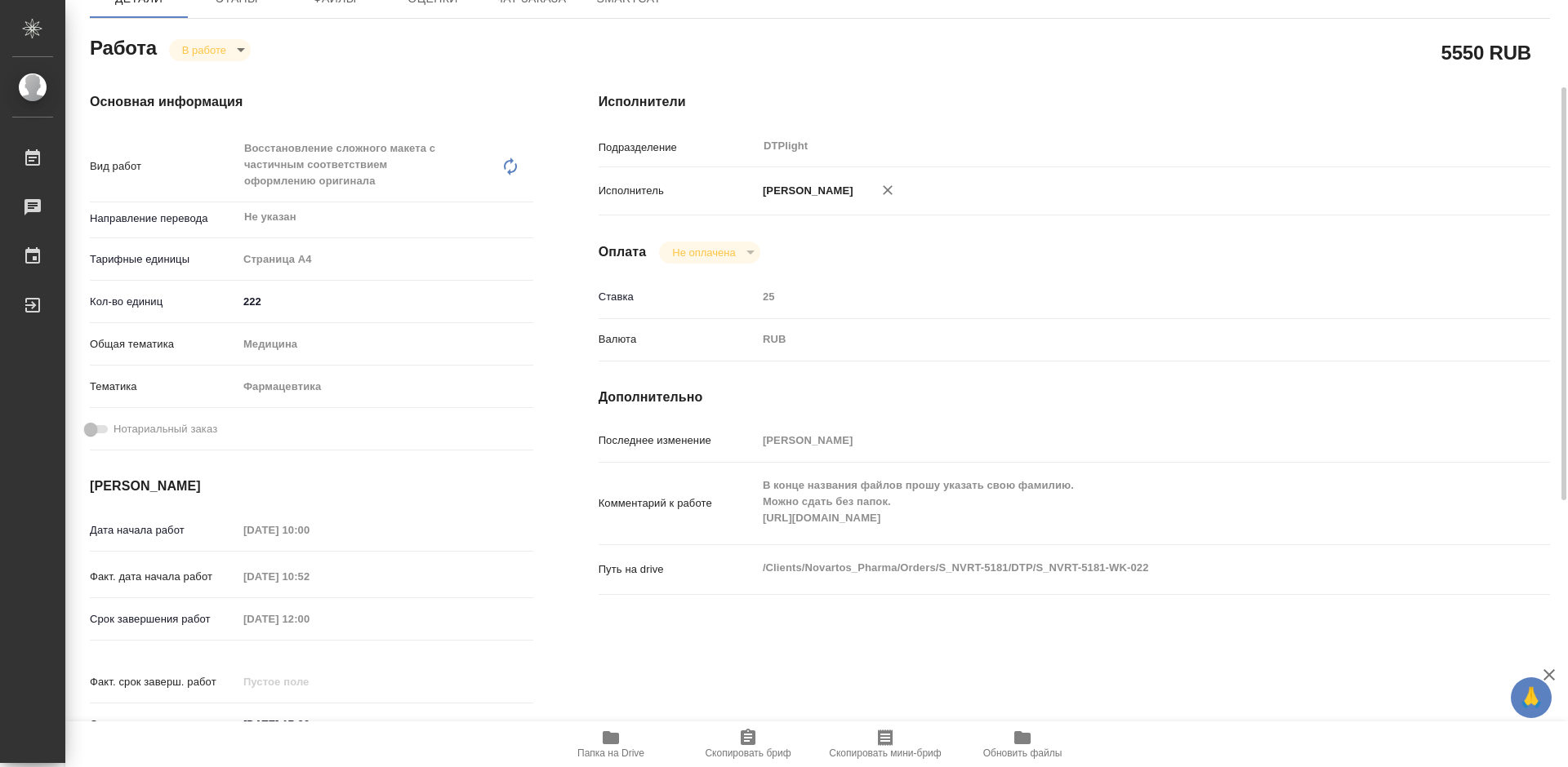
scroll to position [82, 0]
